Goal: Find specific page/section: Find specific page/section

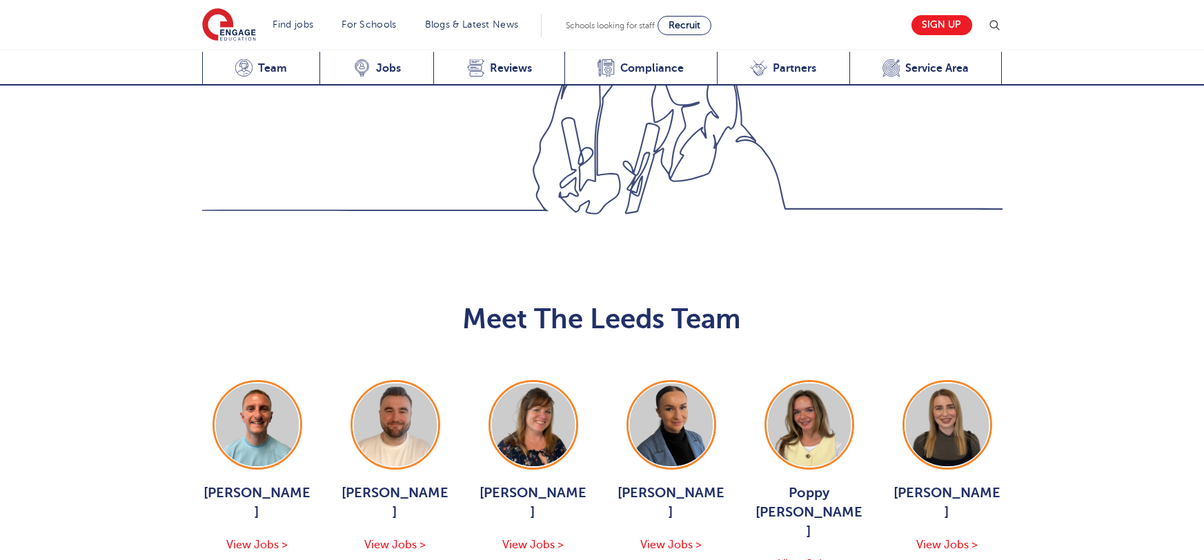
scroll to position [1507, 0]
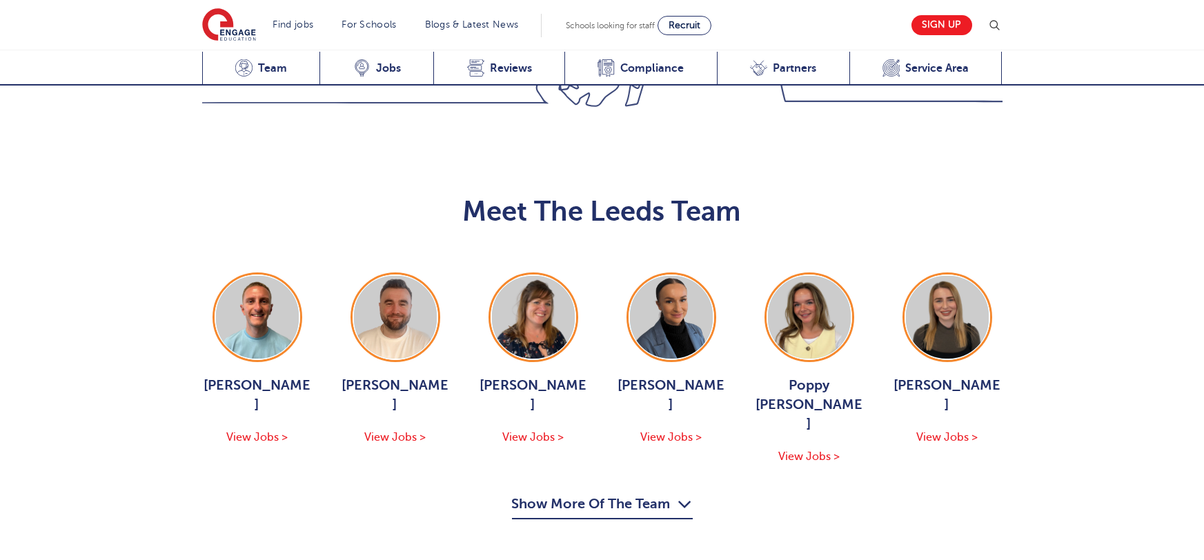
click at [641, 493] on button "Show More Of The Team" at bounding box center [602, 506] width 181 height 26
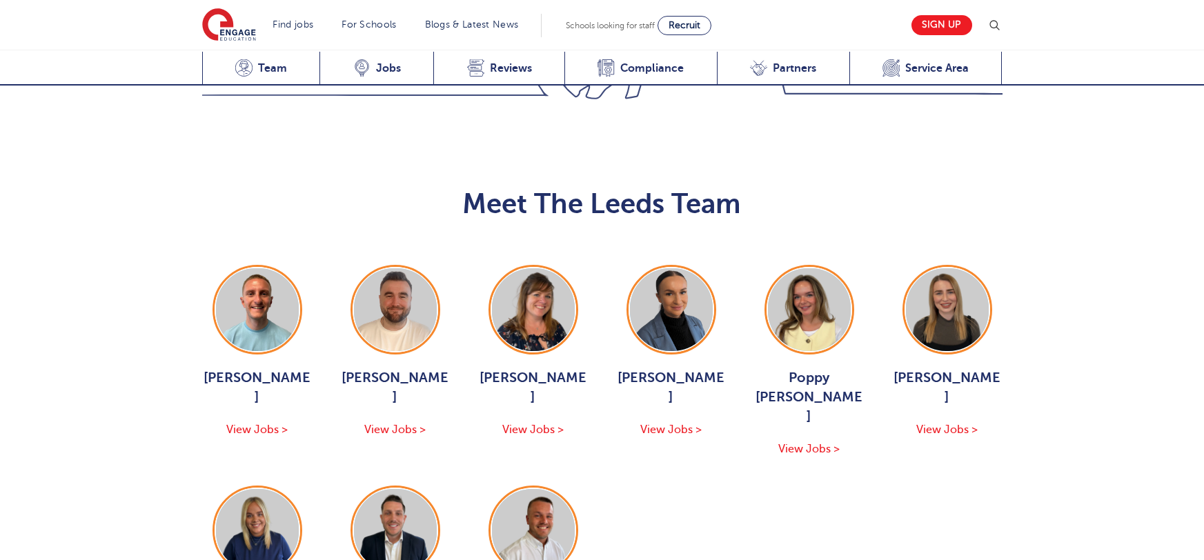
scroll to position [1529, 0]
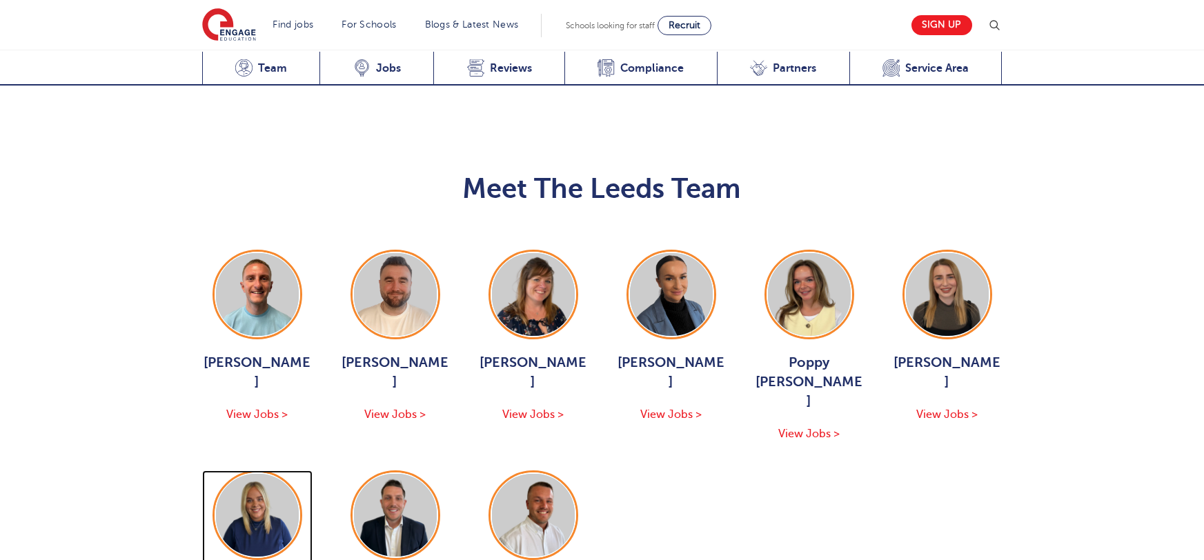
click at [271, 474] on img at bounding box center [257, 515] width 83 height 83
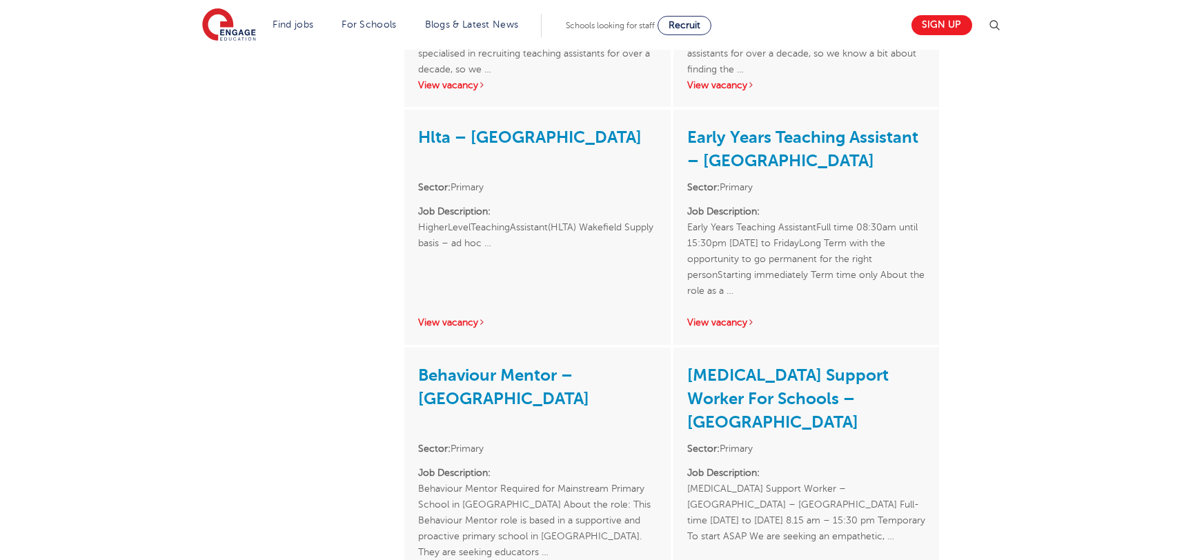
scroll to position [2358, 0]
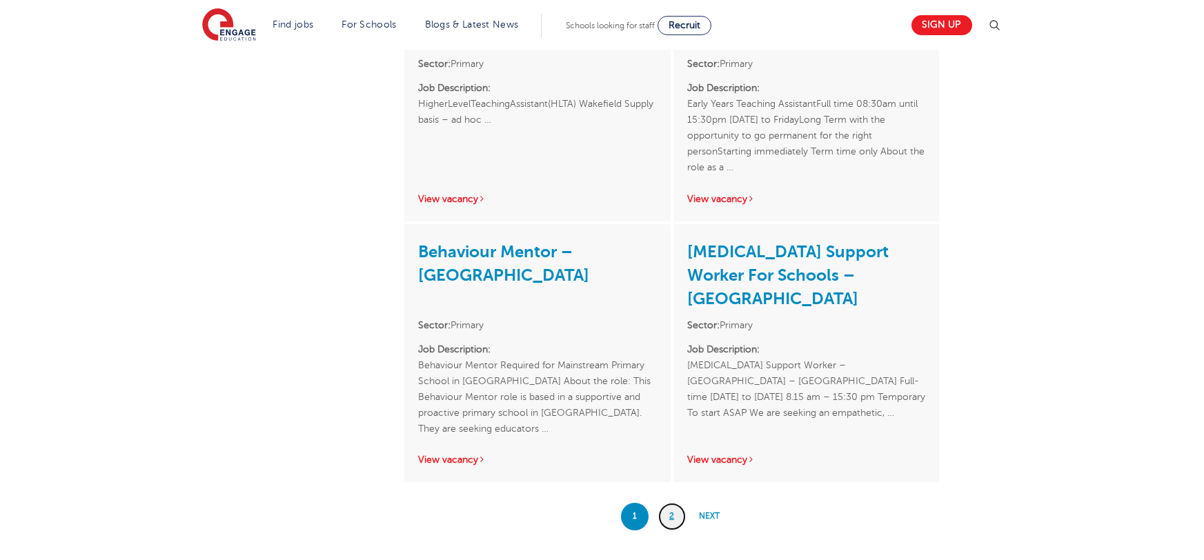
click at [675, 503] on link "2" at bounding box center [672, 517] width 28 height 28
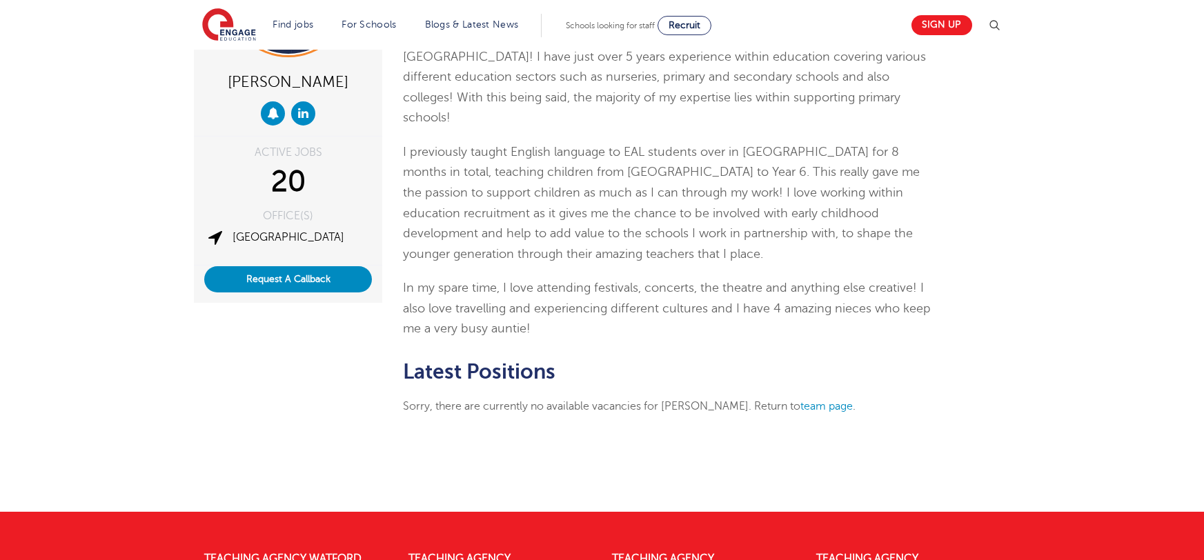
scroll to position [157, 0]
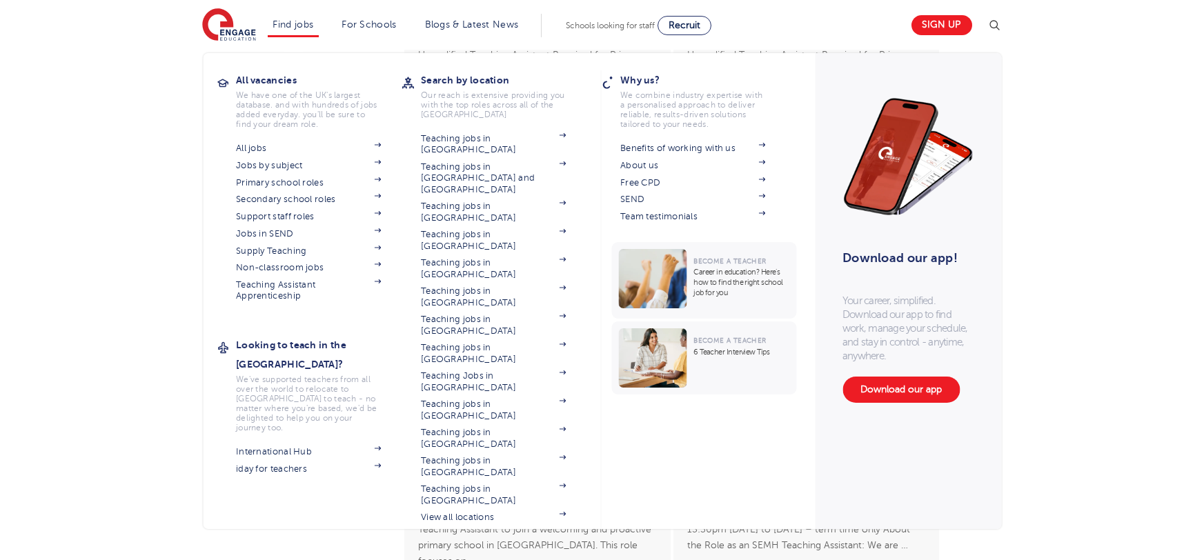
scroll to position [617, 0]
